Goal: Task Accomplishment & Management: Use online tool/utility

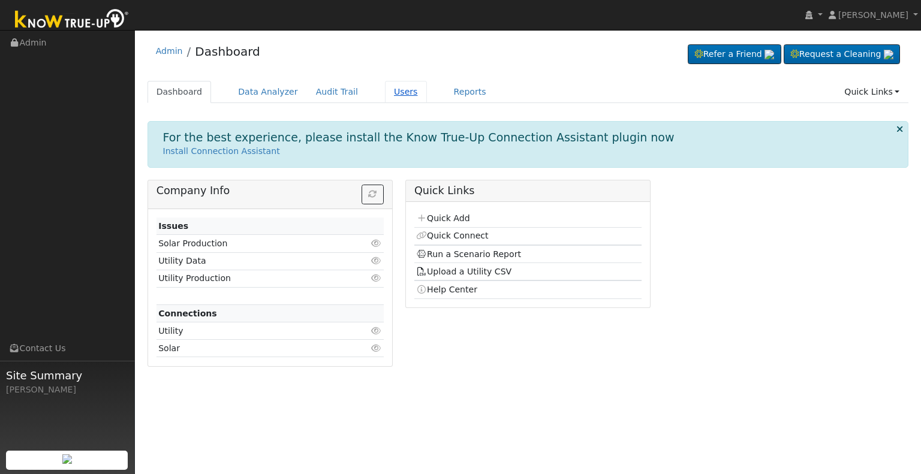
click at [385, 90] on link "Users" at bounding box center [406, 92] width 42 height 22
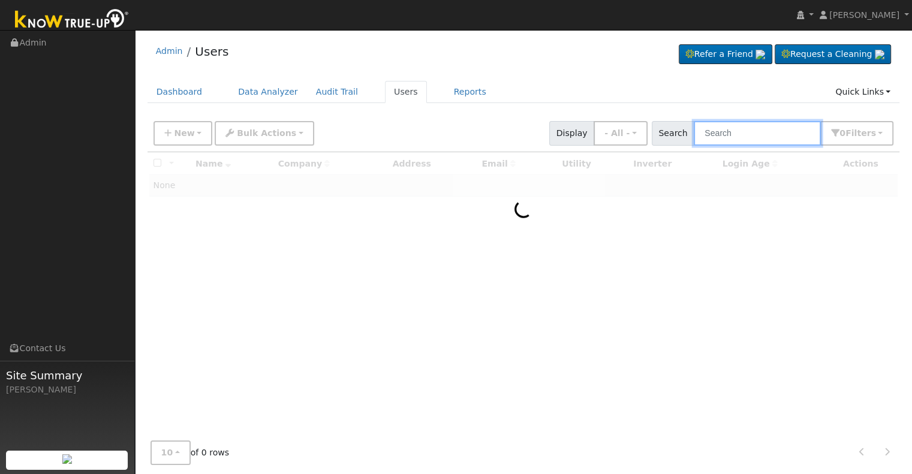
click at [741, 136] on input "text" at bounding box center [757, 133] width 127 height 25
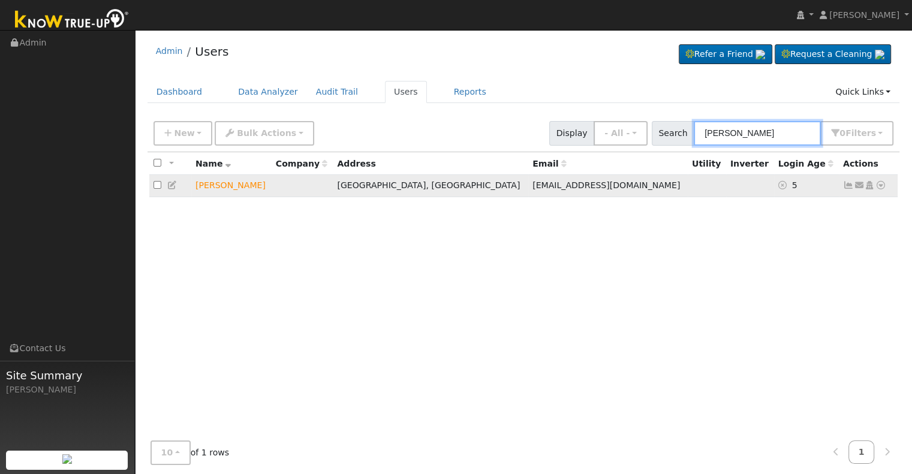
type input "david suzuki"
click at [880, 184] on icon at bounding box center [881, 185] width 11 height 8
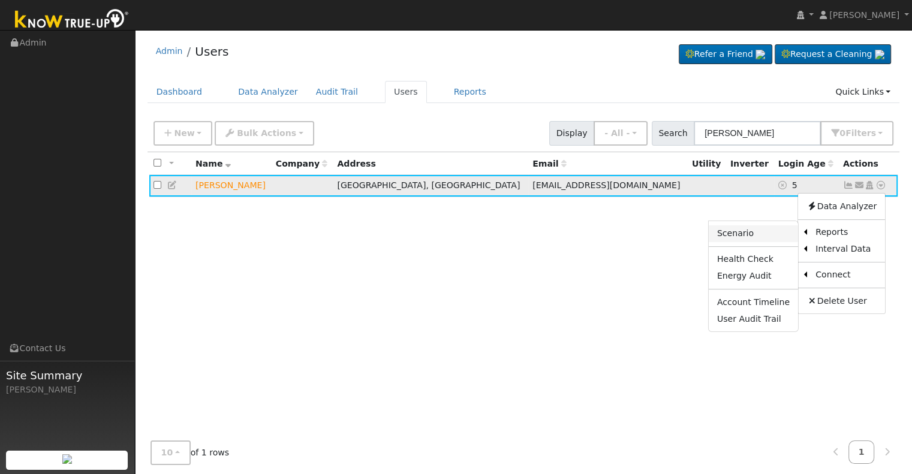
click at [756, 228] on link "Scenario" at bounding box center [753, 233] width 89 height 17
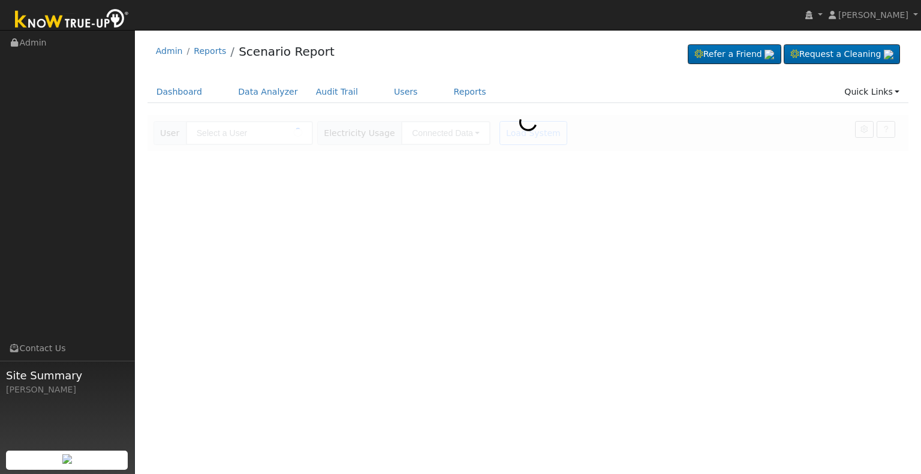
type input "[PERSON_NAME]"
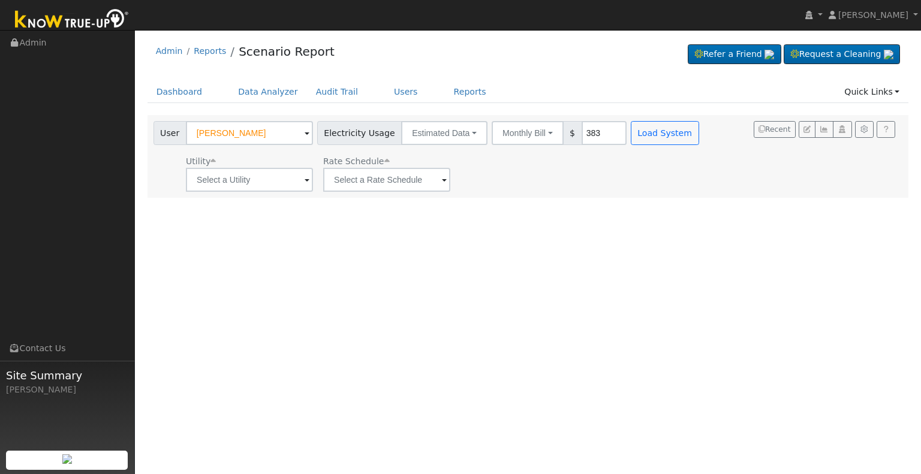
click at [306, 179] on span at bounding box center [307, 181] width 5 height 14
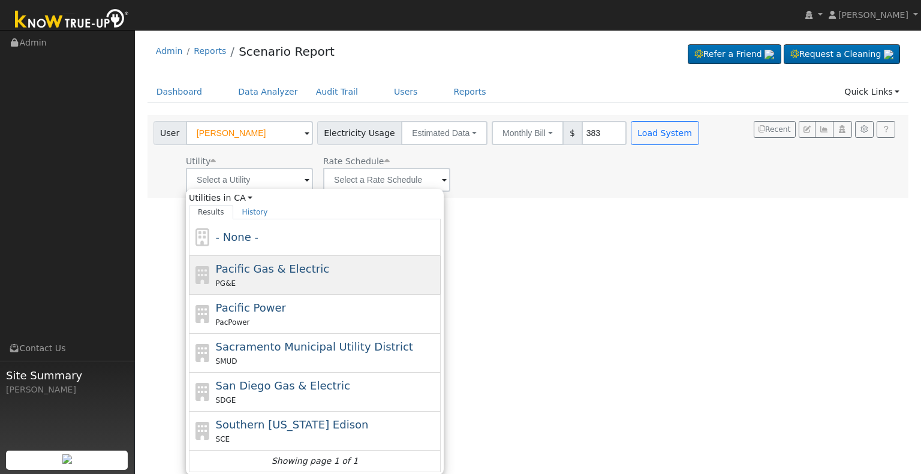
click at [264, 275] on div "Pacific Gas & Electric PG&E" at bounding box center [327, 275] width 222 height 29
type input "Pacific Gas & Electric"
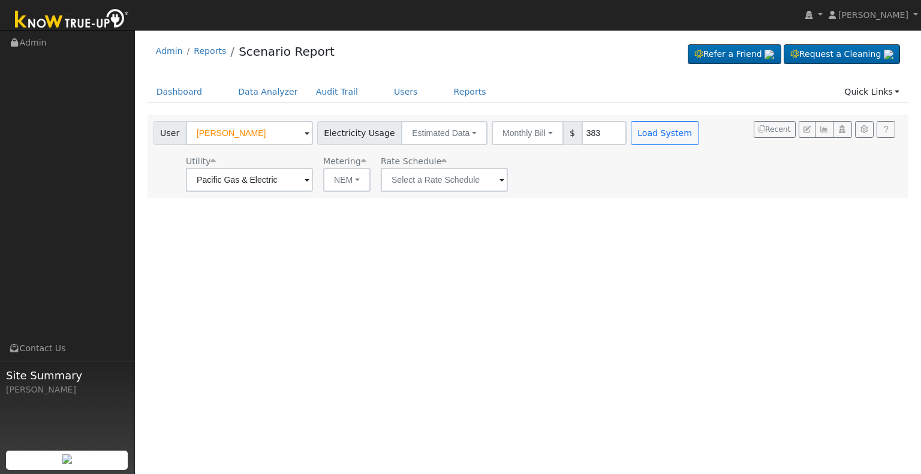
click at [500, 179] on span at bounding box center [502, 181] width 5 height 14
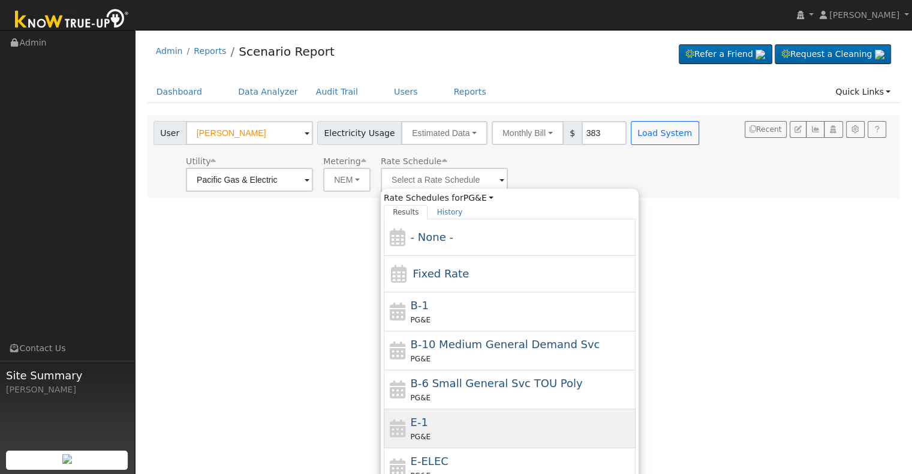
click at [450, 426] on div "E-1 PG&E" at bounding box center [522, 428] width 222 height 29
type input "E-1"
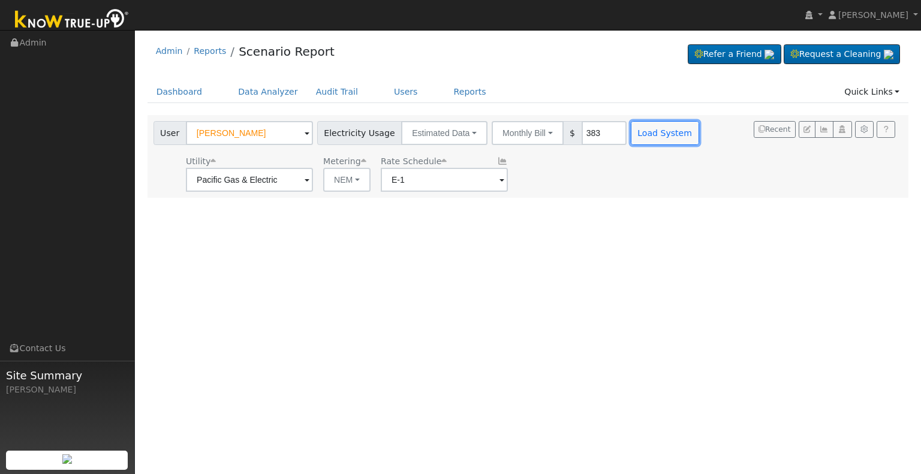
click at [646, 136] on button "Load System" at bounding box center [665, 133] width 68 height 24
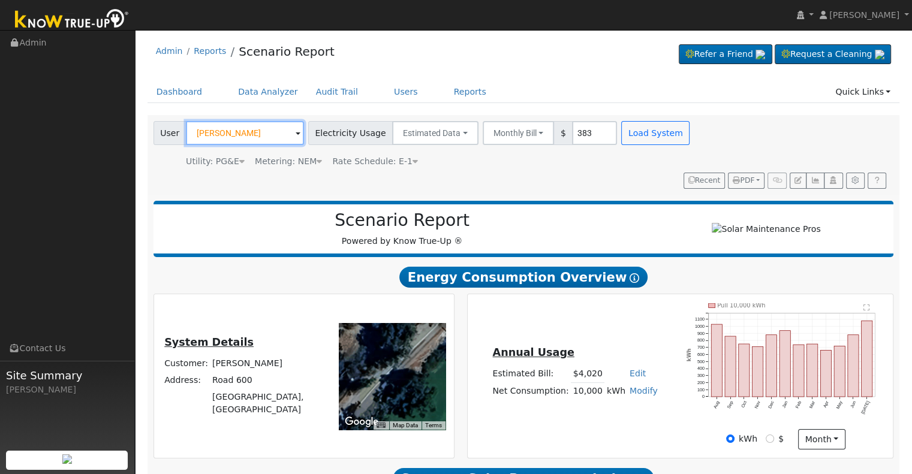
click at [252, 131] on input "[PERSON_NAME]" at bounding box center [245, 133] width 118 height 24
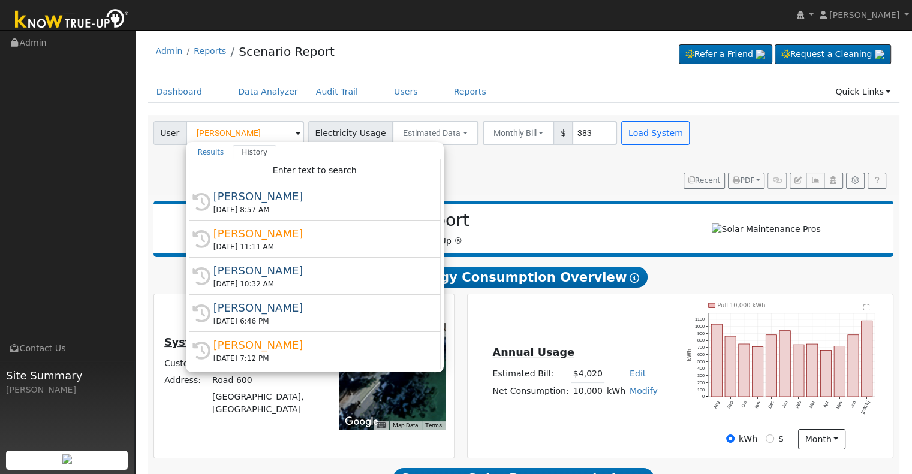
click at [326, 106] on div "Dashboard Data Analyzer Audit Trail Users Reports Quick Links Quick Add Quick C…" at bounding box center [524, 98] width 753 height 34
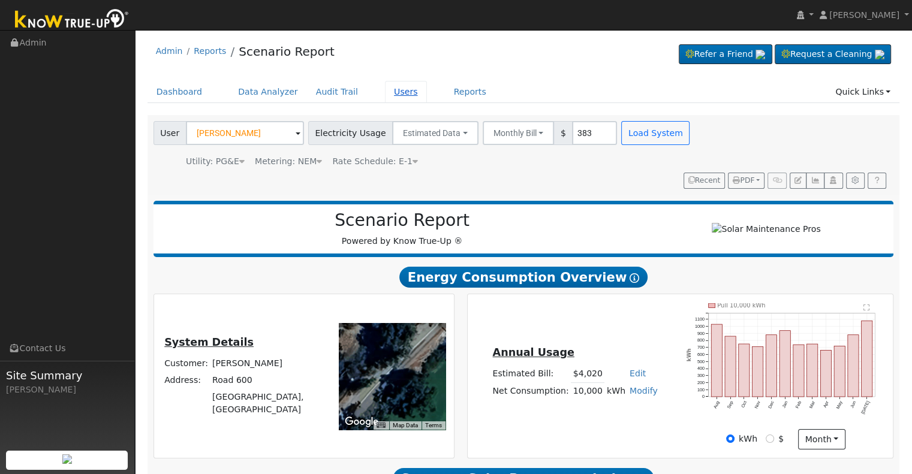
click at [389, 92] on link "Users" at bounding box center [406, 92] width 42 height 22
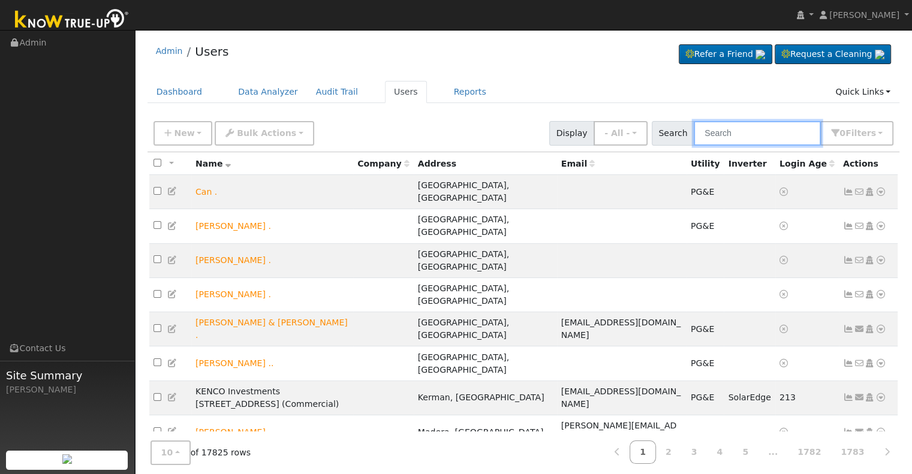
click at [731, 131] on input "text" at bounding box center [757, 133] width 127 height 25
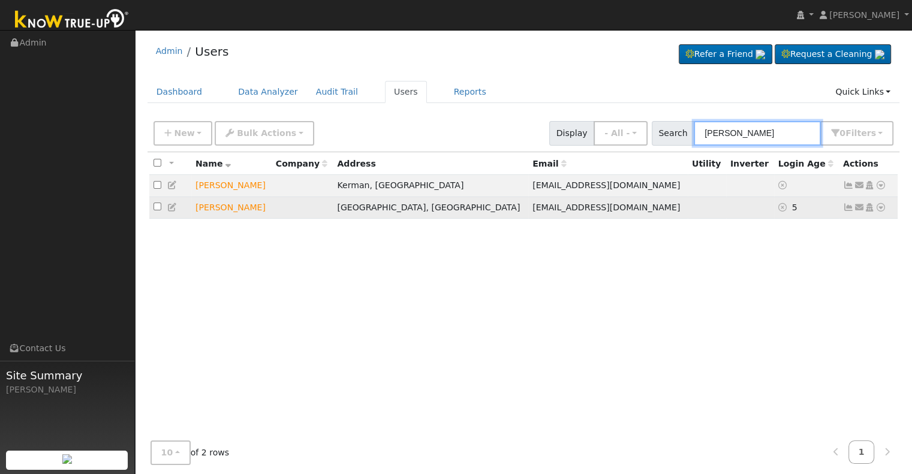
type input "david su"
click at [173, 207] on icon at bounding box center [172, 207] width 11 height 8
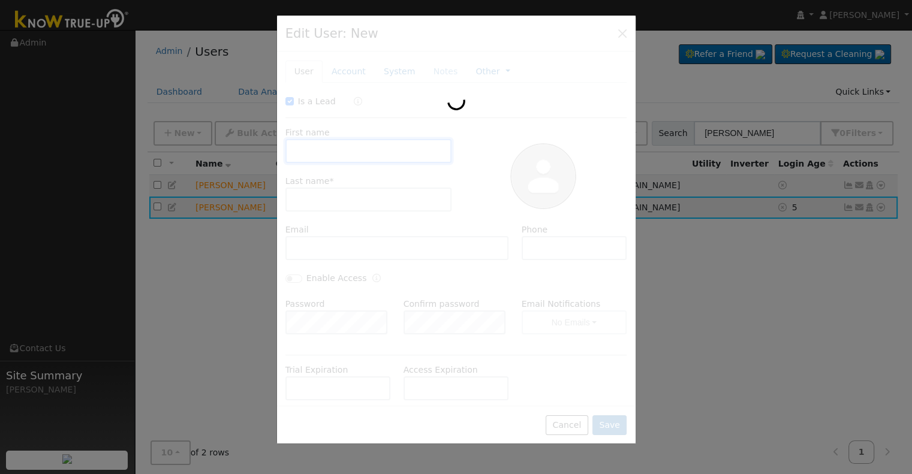
checkbox input "true"
type input "David"
type input "Suzuki"
type input "dps32487@gmail.com"
type input "909-268-5906"
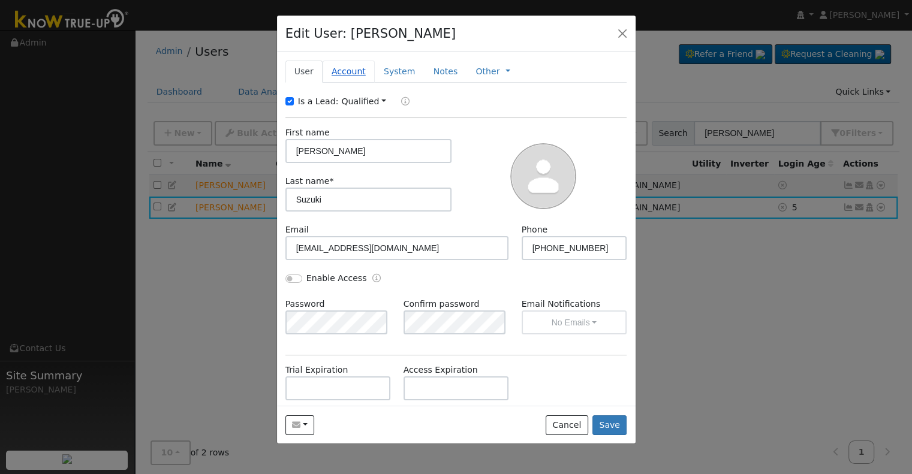
click at [336, 71] on link "Account" at bounding box center [349, 72] width 52 height 22
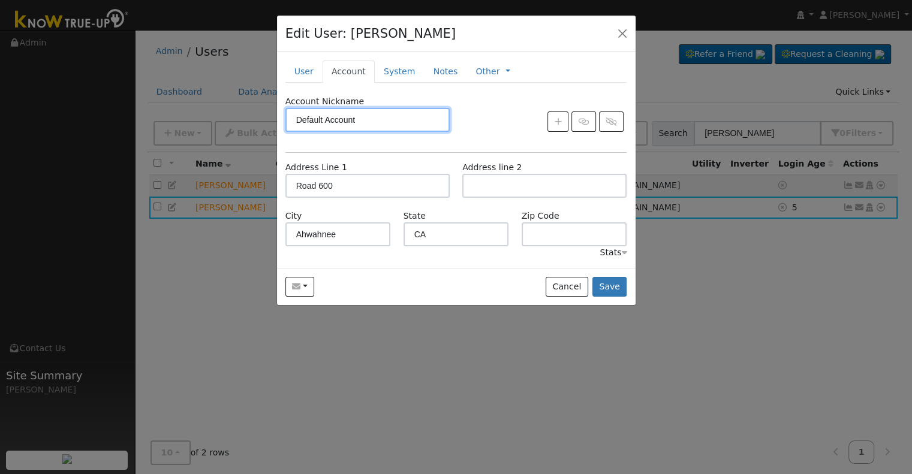
drag, startPoint x: 293, startPoint y: 116, endPoint x: 393, endPoint y: 109, distance: 101.1
click at [393, 109] on input "Default Account" at bounding box center [367, 120] width 164 height 24
type input "meter 1009545675"
click at [483, 128] on div at bounding box center [544, 122] width 177 height 20
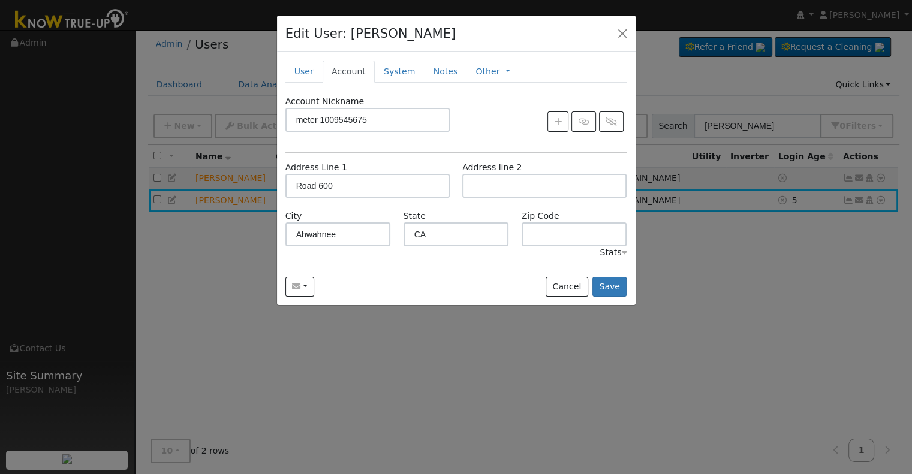
scroll to position [10, 0]
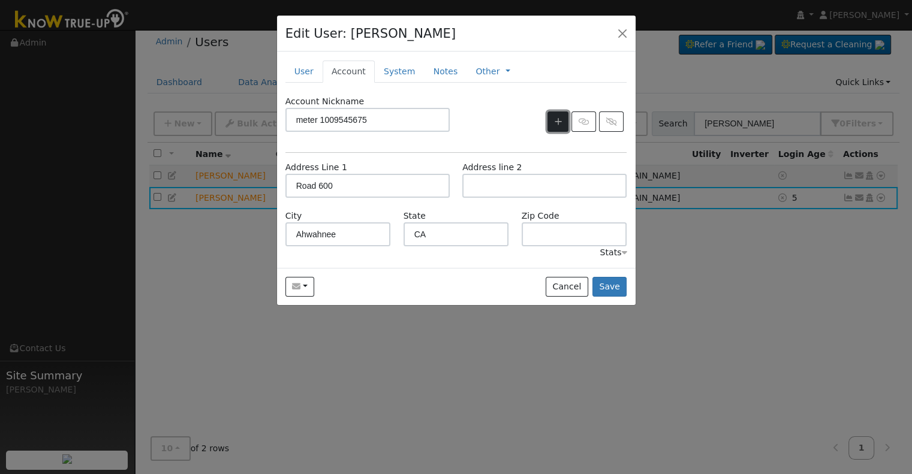
click at [559, 121] on icon "button" at bounding box center [558, 122] width 7 height 8
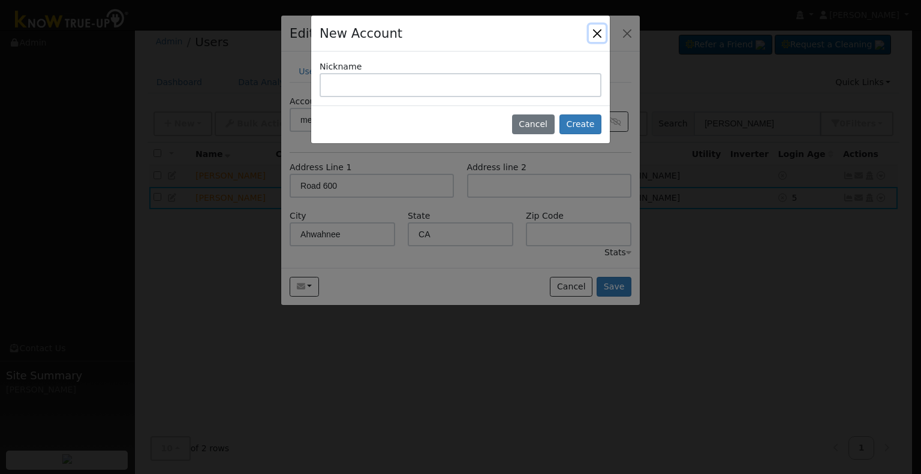
click at [595, 33] on button "Close" at bounding box center [597, 33] width 17 height 17
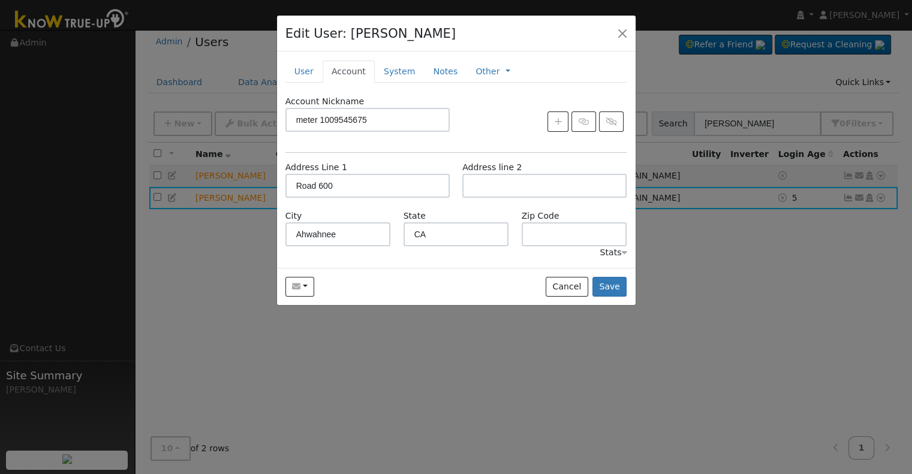
click at [693, 243] on div at bounding box center [456, 237] width 912 height 474
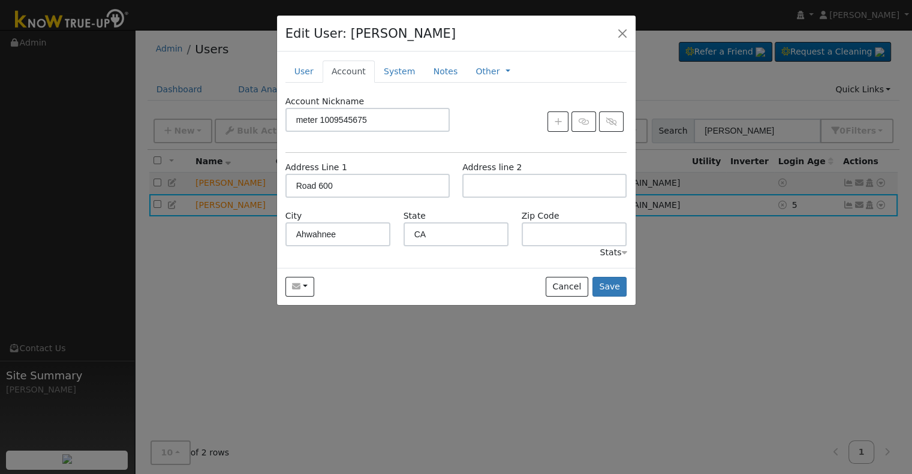
scroll to position [0, 0]
click at [615, 290] on button "Save" at bounding box center [610, 287] width 35 height 20
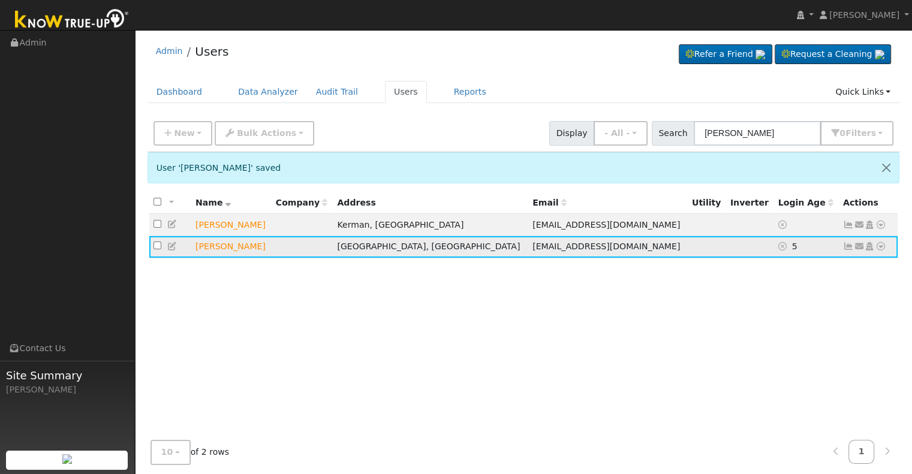
click at [172, 247] on icon at bounding box center [172, 246] width 11 height 8
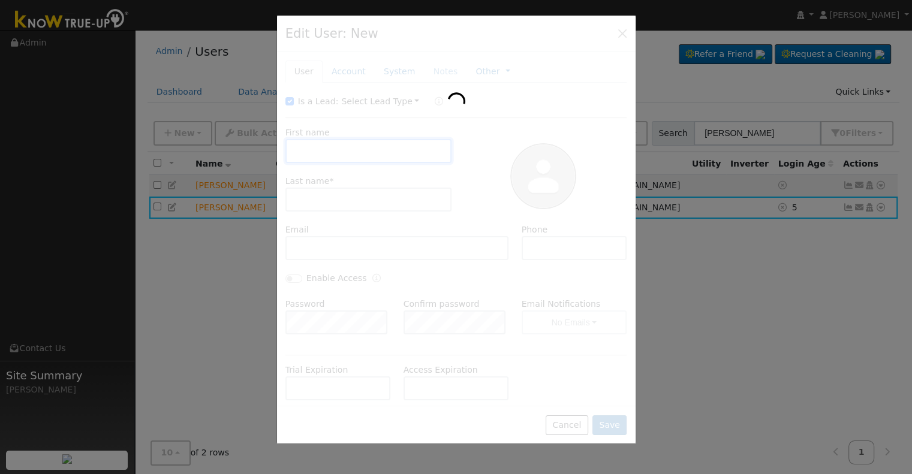
type input "David"
type input "Suzuki"
type input "dps32487@gmail.com"
type input "909-268-5906"
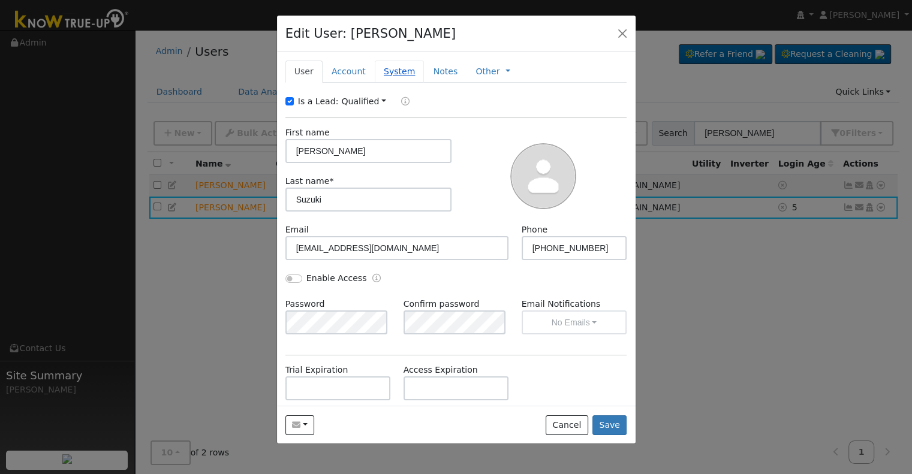
click at [393, 70] on link "System" at bounding box center [400, 72] width 50 height 22
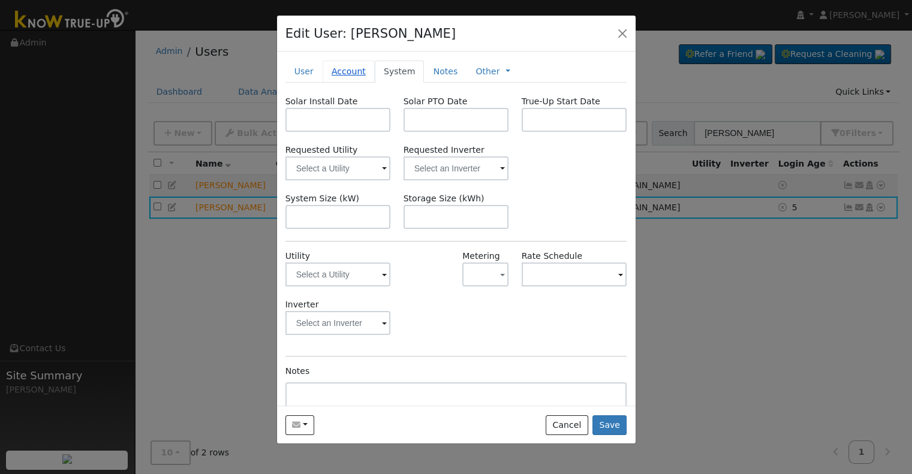
click at [348, 71] on link "Account" at bounding box center [349, 72] width 52 height 22
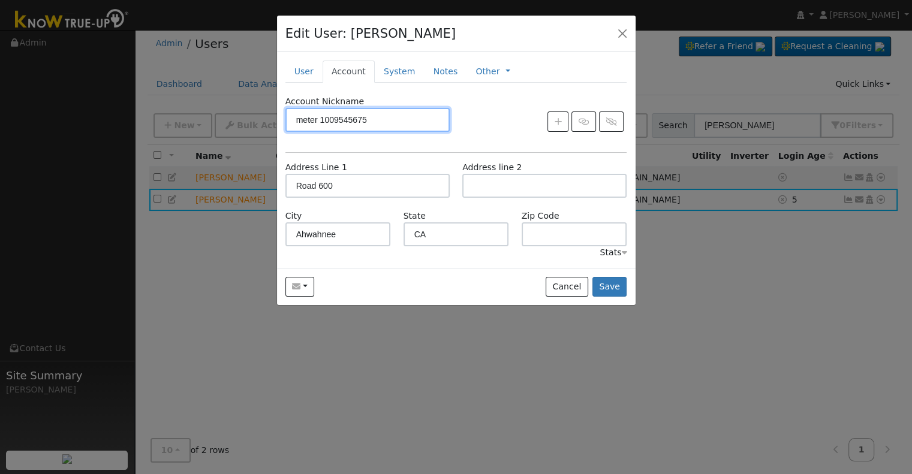
scroll to position [10, 0]
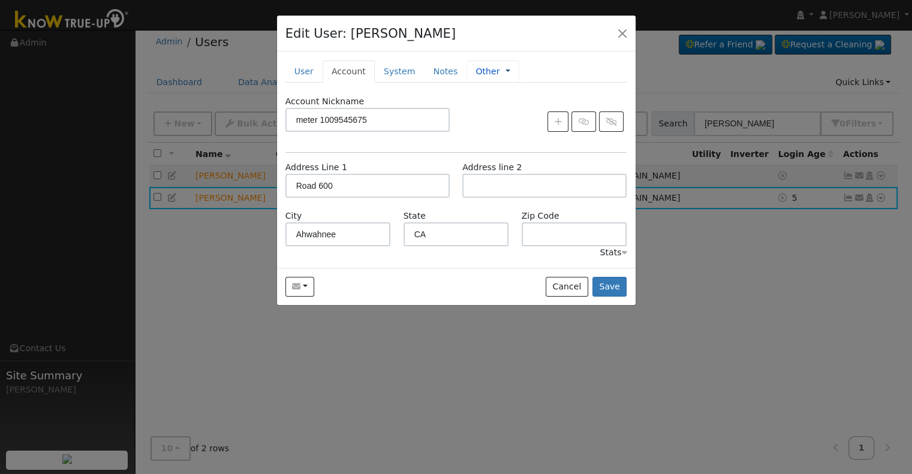
click at [506, 69] on link at bounding box center [508, 71] width 5 height 13
click at [479, 100] on div "Account Nickname meter 1009545675" at bounding box center [456, 119] width 354 height 49
click at [620, 29] on button "button" at bounding box center [622, 33] width 17 height 17
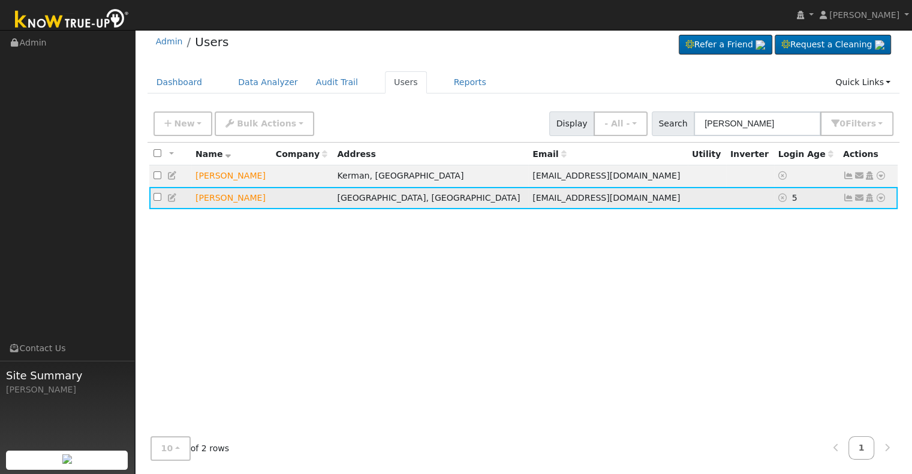
click at [883, 194] on link at bounding box center [881, 198] width 11 height 13
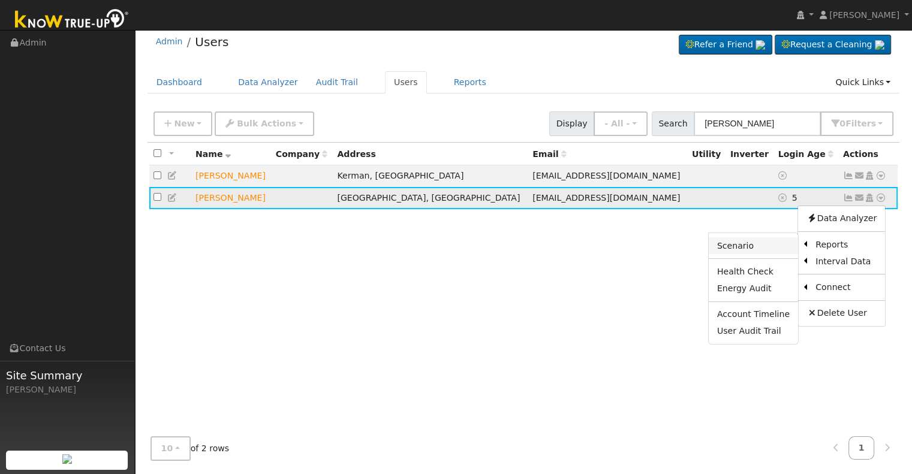
click at [736, 246] on link "Scenario" at bounding box center [753, 245] width 89 height 17
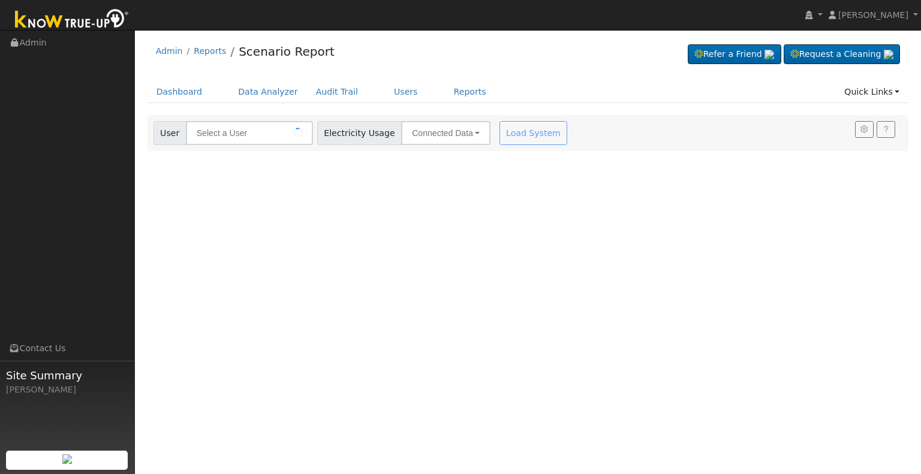
type input "[PERSON_NAME]"
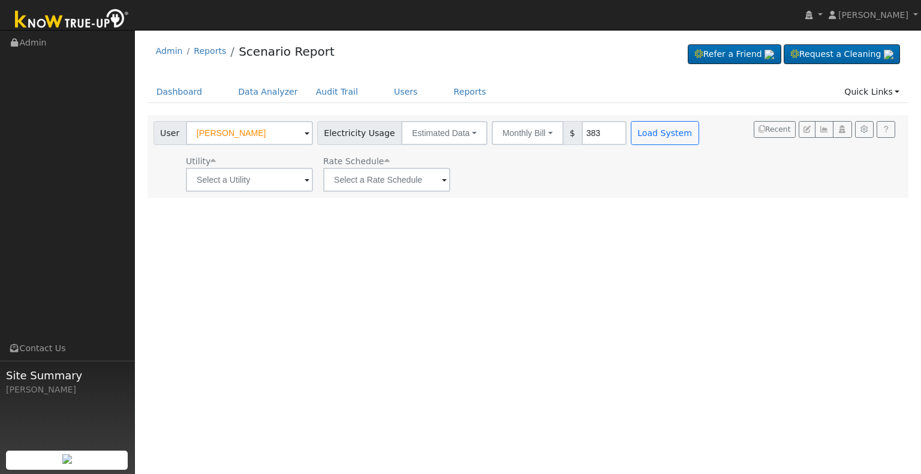
click at [305, 178] on span at bounding box center [307, 181] width 5 height 14
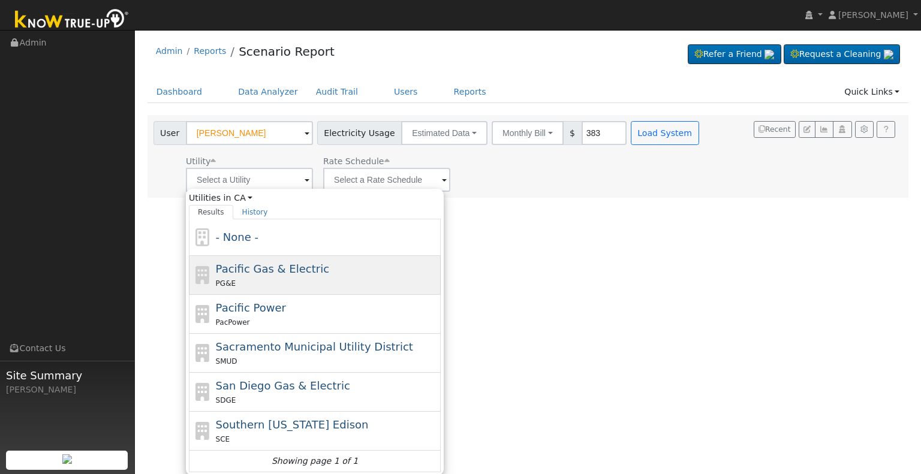
click at [265, 275] on div "Pacific Gas & Electric PG&E" at bounding box center [327, 275] width 222 height 29
type input "Pacific Gas & Electric"
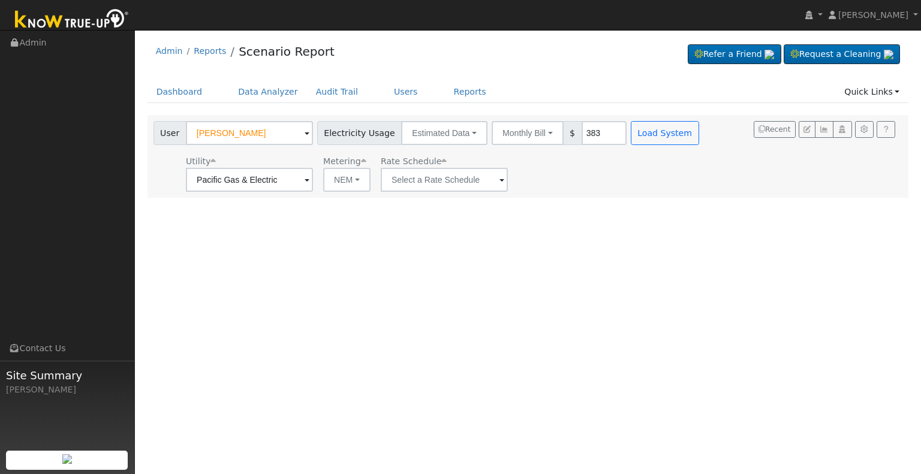
click at [500, 180] on span at bounding box center [502, 181] width 5 height 14
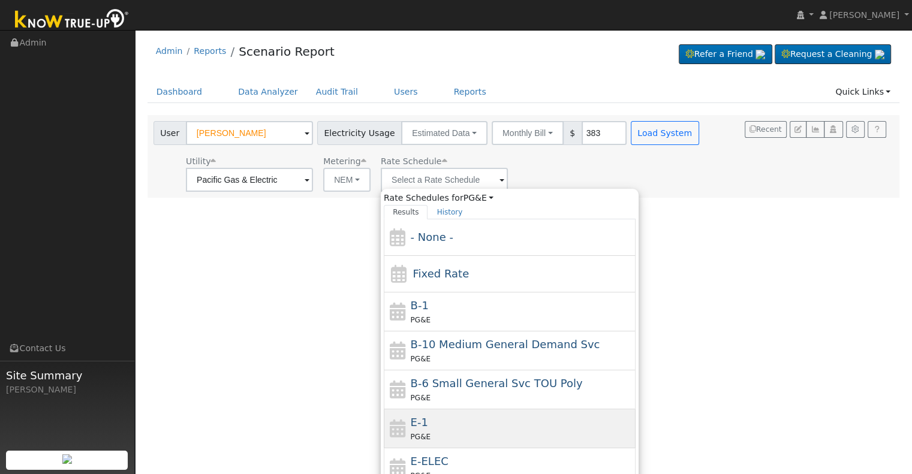
click at [458, 419] on div "E-1 PG&E" at bounding box center [522, 428] width 222 height 29
type input "E-1"
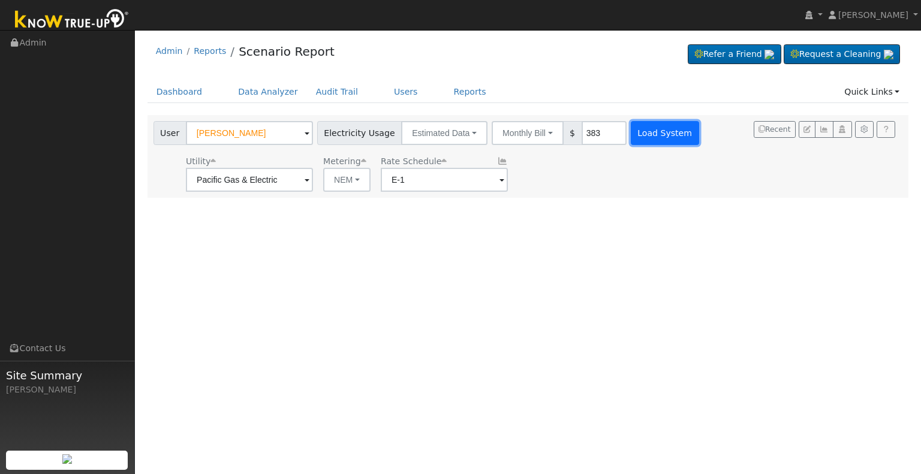
click at [652, 129] on button "Load System" at bounding box center [665, 133] width 68 height 24
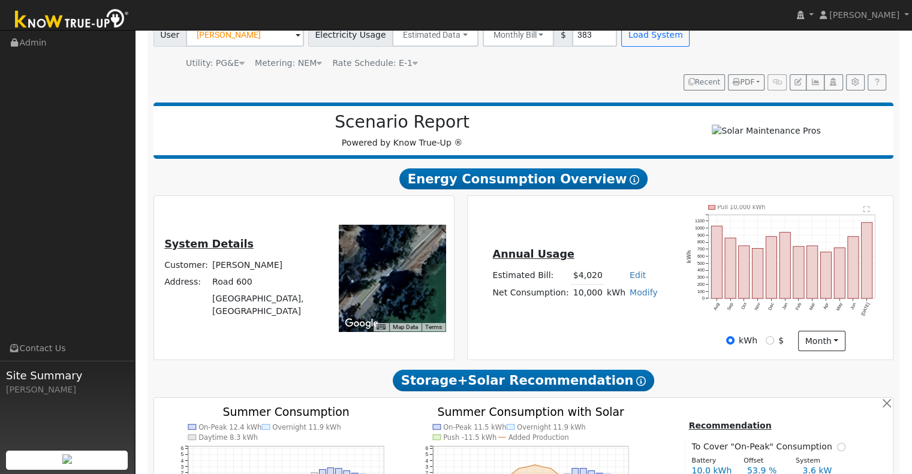
scroll to position [100, 0]
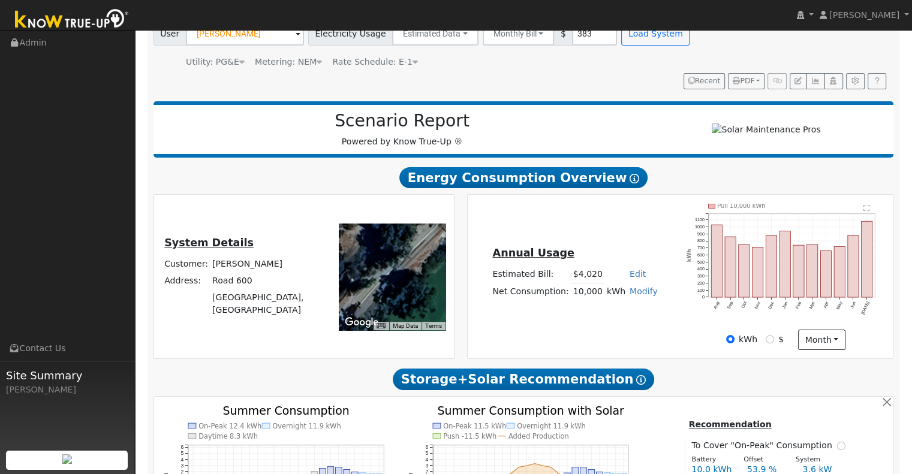
click at [639, 287] on link "Modify" at bounding box center [644, 292] width 28 height 10
click at [613, 302] on link "Add Consumption" at bounding box center [599, 310] width 100 height 17
type input "10000"
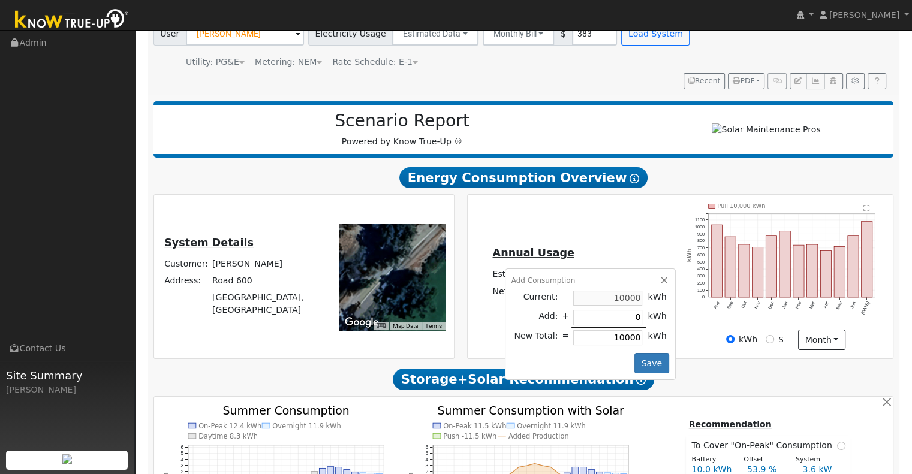
type input "7"
type input "10007"
type input "70"
type input "10070"
type input "700"
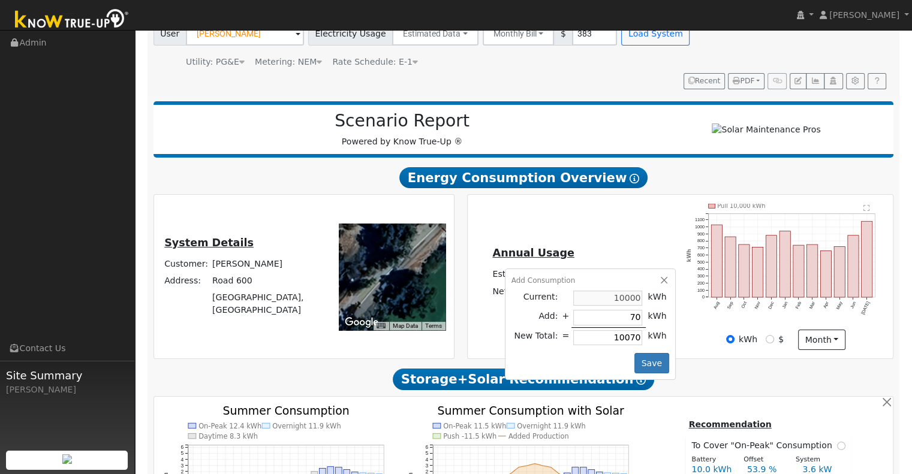
type input "10700"
type input "7000"
type input "17000"
click at [700, 341] on div "Annual Usage Estimated Bill: $4,020 Edit Estimated Bill $ Annual Net Consumptio…" at bounding box center [681, 277] width 426 height 164
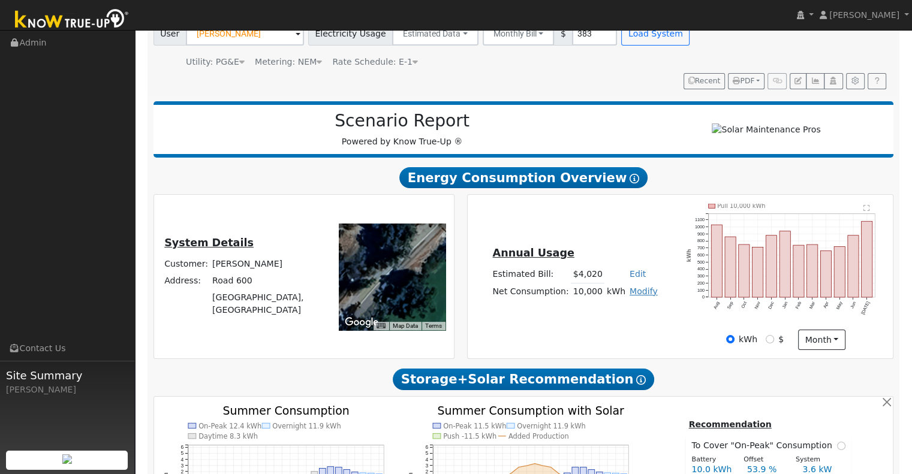
click at [640, 287] on link "Modify" at bounding box center [644, 292] width 28 height 10
click at [624, 302] on link "Add Consumption" at bounding box center [599, 310] width 100 height 17
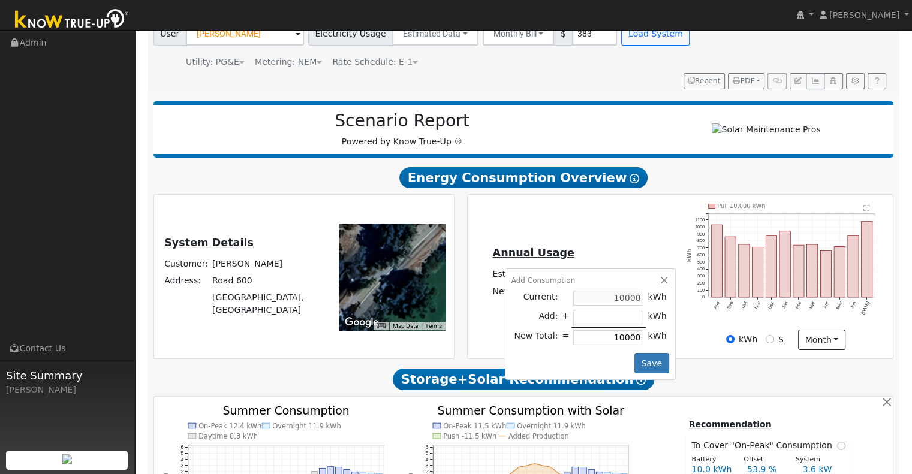
type input "7"
type input "10007"
type input "70"
type input "10070"
type input "700"
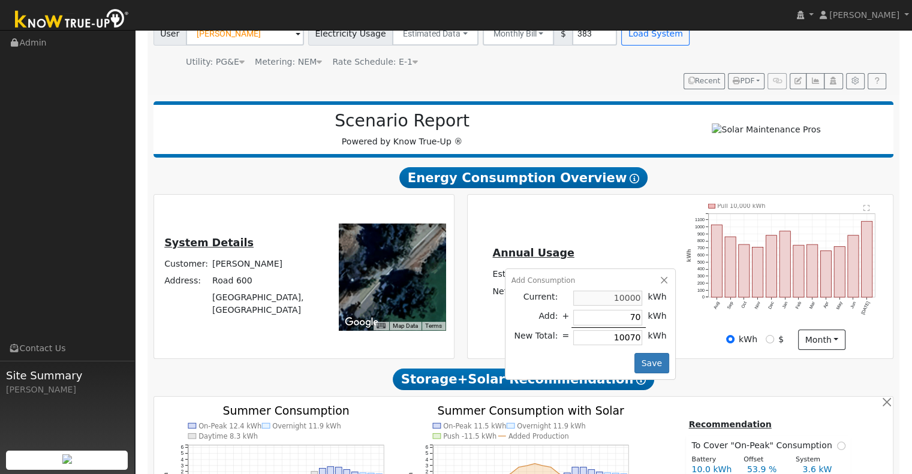
type input "10700"
type input "7000"
type input "17000"
type input "7000"
click at [644, 353] on button "Save" at bounding box center [651, 363] width 35 height 20
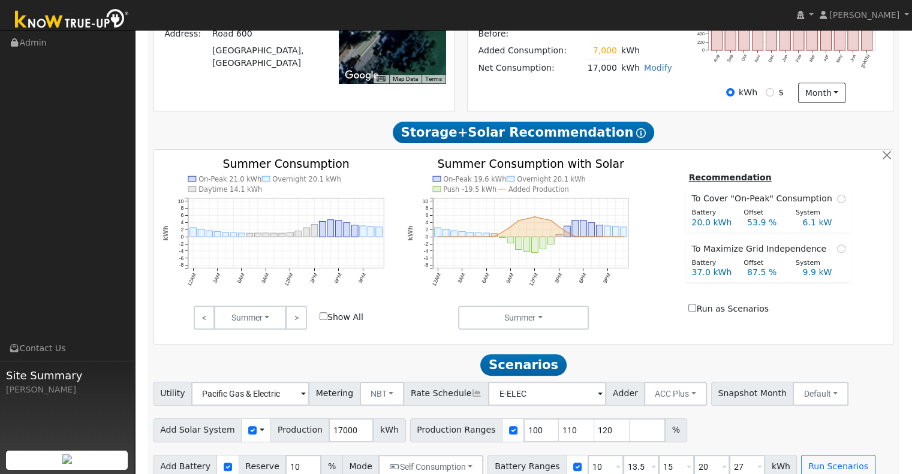
scroll to position [347, 0]
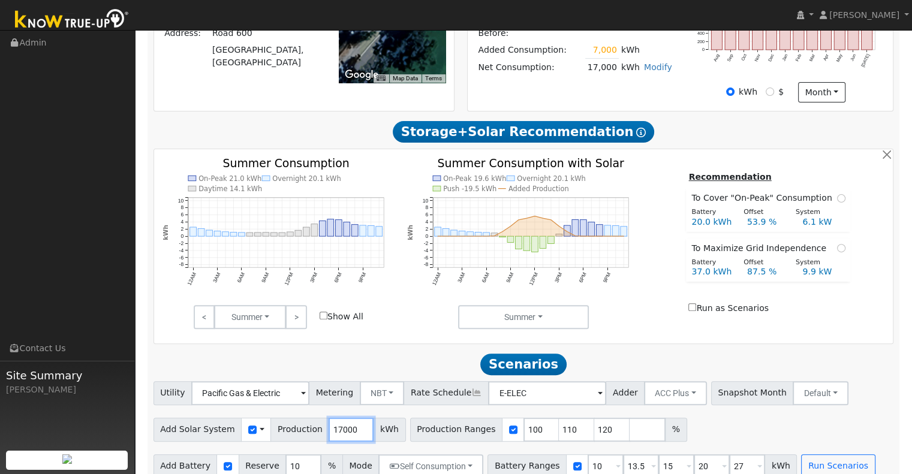
click at [344, 418] on input "17000" at bounding box center [351, 430] width 45 height 24
type input "17426"
click at [588, 455] on input "10" at bounding box center [606, 467] width 36 height 24
type input "13.5"
type input "15"
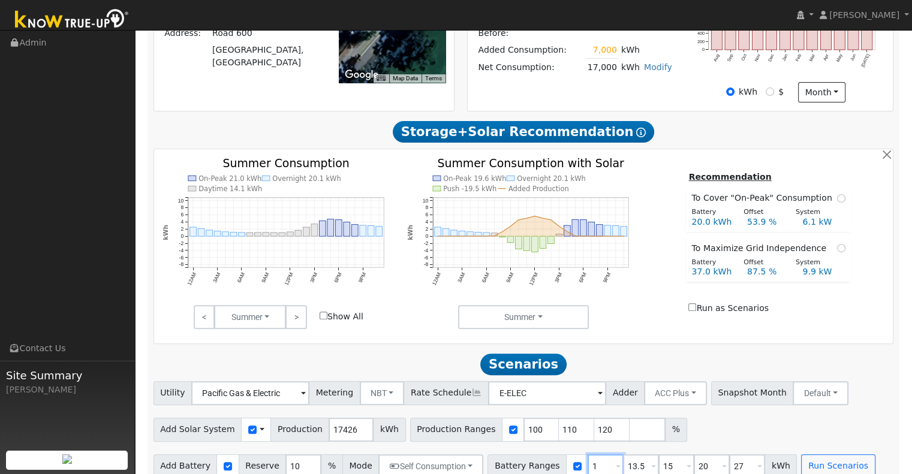
type input "20"
type input "27"
type input "15"
type input "20"
type input "27"
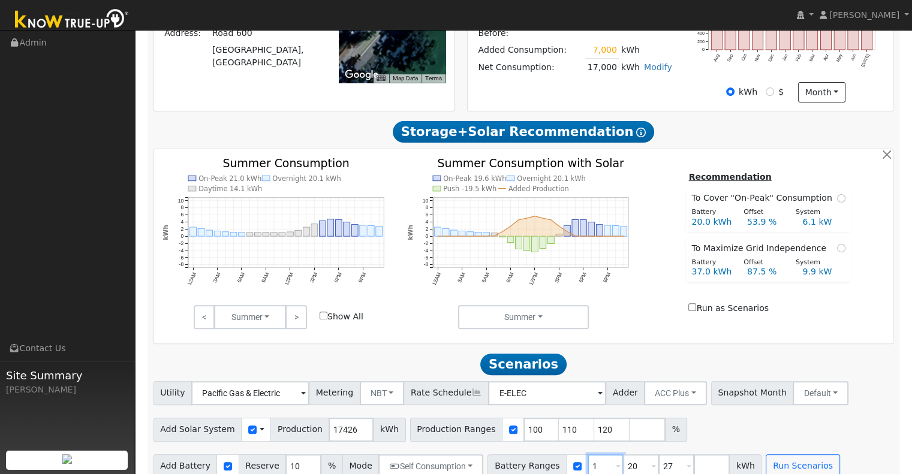
type input "20"
type input "27"
click at [559, 418] on input "110" at bounding box center [577, 430] width 36 height 24
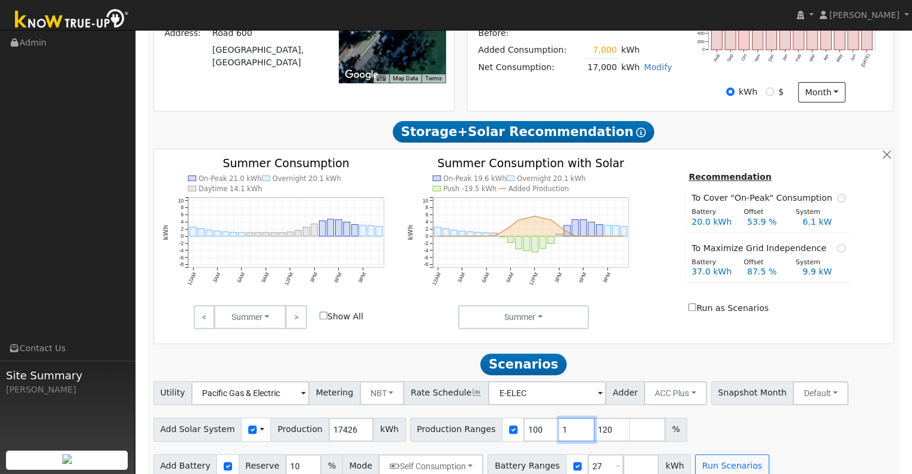
type input "120"
type input "1"
click at [461, 455] on button "Self Consumption" at bounding box center [430, 467] width 105 height 24
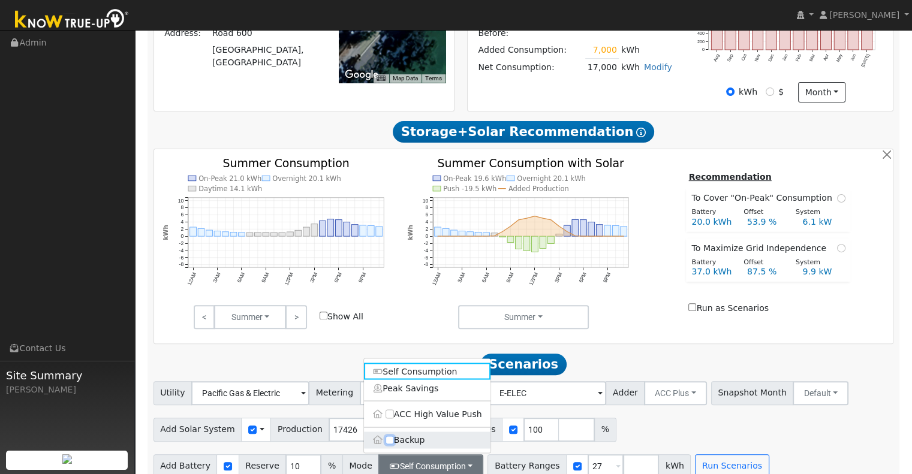
click at [389, 436] on input "Backup" at bounding box center [390, 440] width 8 height 8
checkbox input "true"
type input "20"
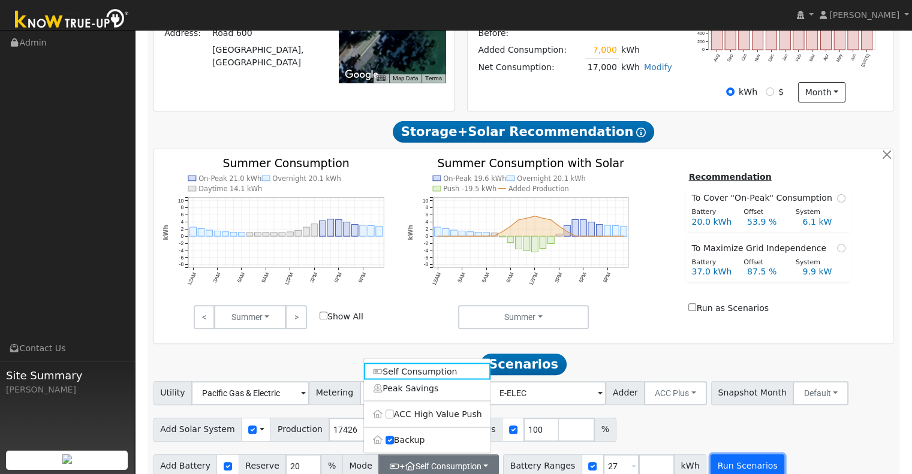
click at [724, 455] on button "Run Scenarios" at bounding box center [748, 467] width 74 height 24
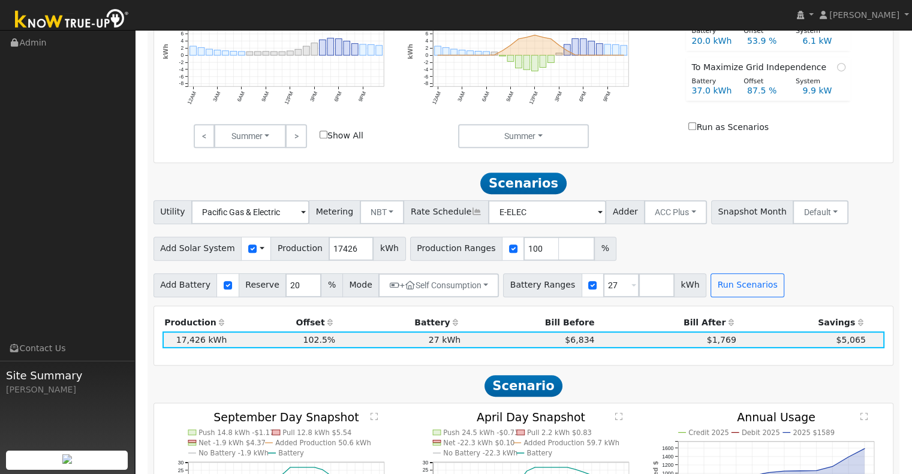
scroll to position [528, 0]
